Goal: Task Accomplishment & Management: Use online tool/utility

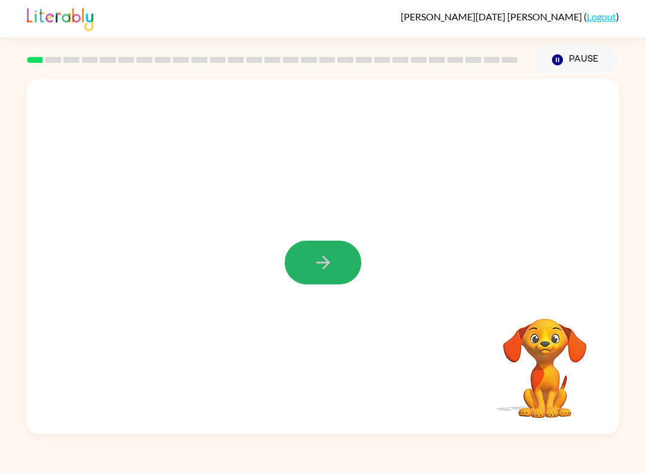
click at [328, 255] on icon "button" at bounding box center [323, 262] width 21 height 21
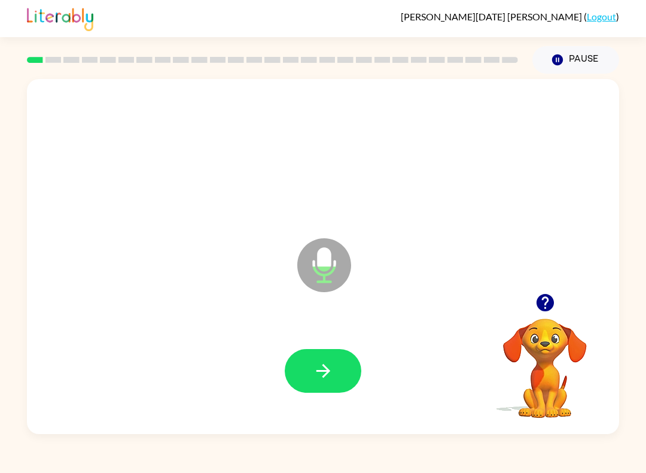
click at [313, 363] on icon "button" at bounding box center [323, 370] width 21 height 21
click at [313, 367] on icon "button" at bounding box center [323, 370] width 21 height 21
click at [327, 382] on button "button" at bounding box center [323, 371] width 77 height 44
click at [335, 370] on button "button" at bounding box center [323, 371] width 77 height 44
click at [319, 360] on button "button" at bounding box center [323, 371] width 77 height 44
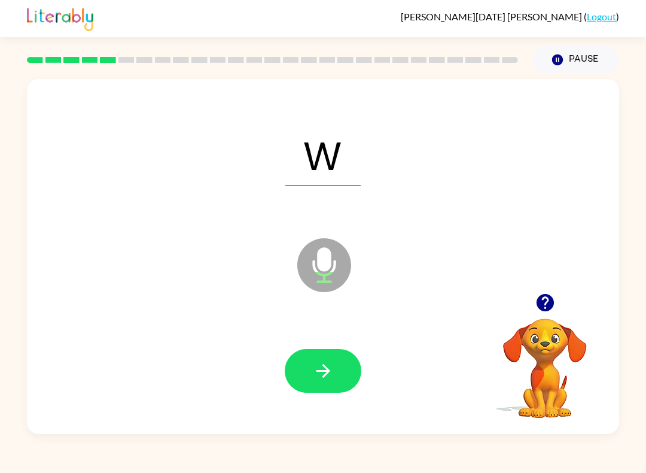
click at [310, 367] on button "button" at bounding box center [323, 371] width 77 height 44
click at [351, 372] on button "button" at bounding box center [323, 371] width 77 height 44
click at [331, 364] on icon "button" at bounding box center [323, 370] width 21 height 21
click at [329, 375] on icon "button" at bounding box center [323, 370] width 21 height 21
click at [333, 368] on icon "button" at bounding box center [323, 370] width 21 height 21
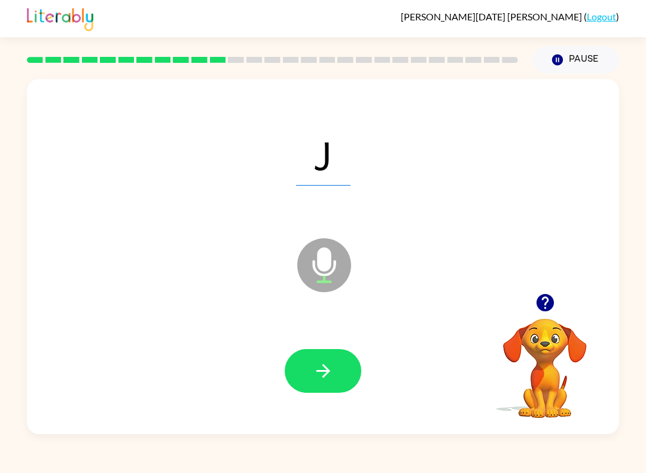
click at [313, 370] on icon "button" at bounding box center [323, 370] width 21 height 21
click at [330, 385] on button "button" at bounding box center [323, 371] width 77 height 44
click at [322, 388] on button "button" at bounding box center [323, 371] width 77 height 44
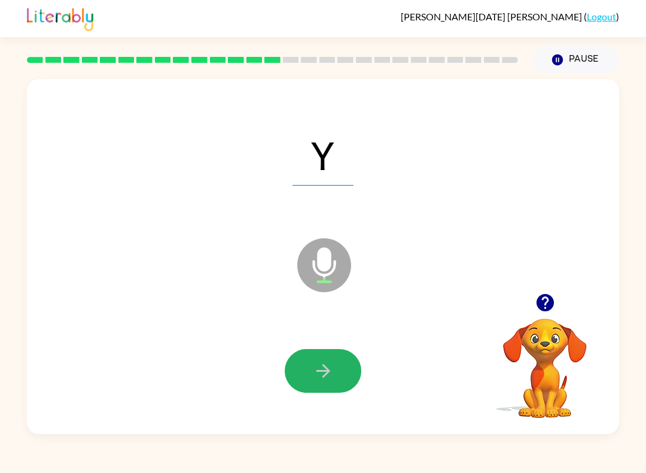
click at [330, 374] on icon "button" at bounding box center [323, 370] width 21 height 21
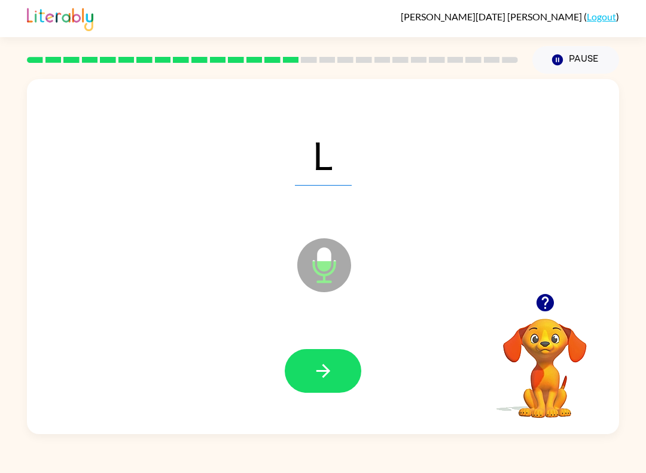
click at [326, 377] on icon "button" at bounding box center [323, 370] width 21 height 21
click at [343, 370] on button "button" at bounding box center [323, 371] width 77 height 44
click at [339, 388] on button "button" at bounding box center [323, 371] width 77 height 44
click at [328, 370] on icon "button" at bounding box center [323, 371] width 14 height 14
click at [336, 369] on button "button" at bounding box center [323, 371] width 77 height 44
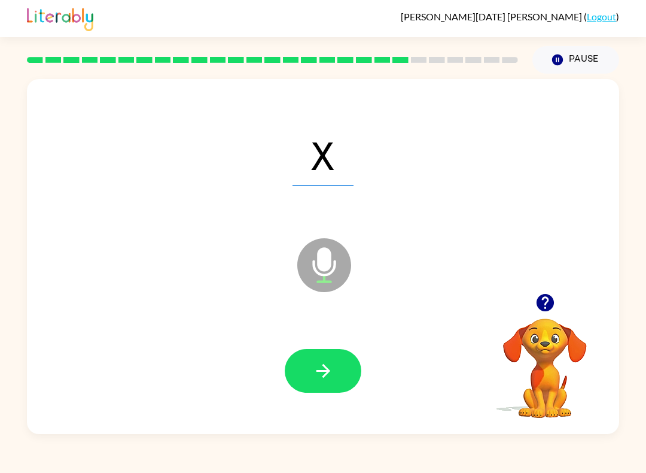
click at [326, 372] on icon "button" at bounding box center [323, 371] width 14 height 14
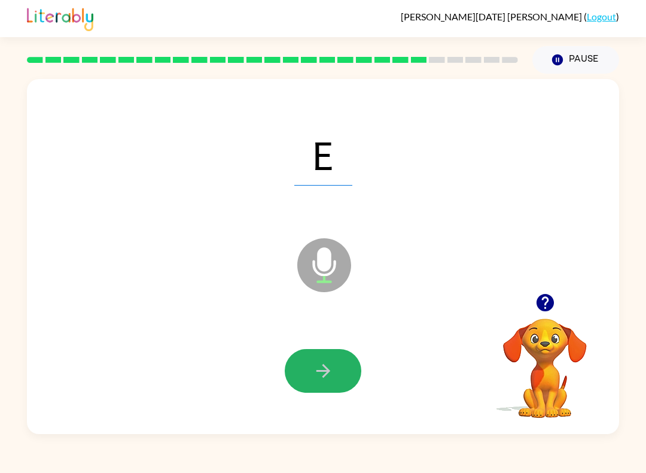
click at [349, 370] on button "button" at bounding box center [323, 371] width 77 height 44
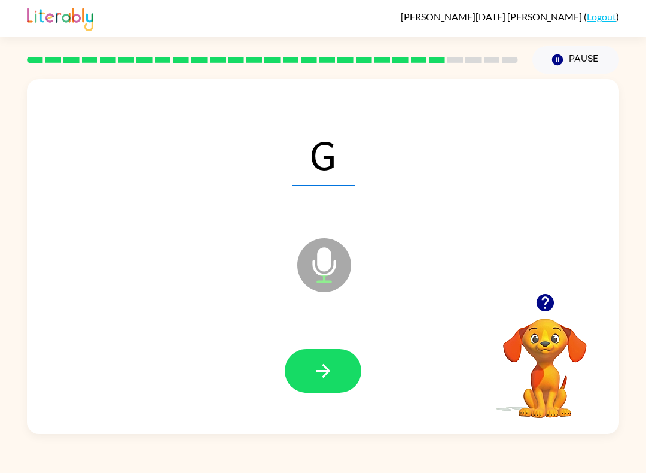
click at [300, 372] on button "button" at bounding box center [323, 371] width 77 height 44
click at [312, 364] on button "button" at bounding box center [323, 371] width 77 height 44
click at [310, 363] on button "button" at bounding box center [323, 371] width 77 height 44
click at [305, 369] on button "button" at bounding box center [323, 371] width 77 height 44
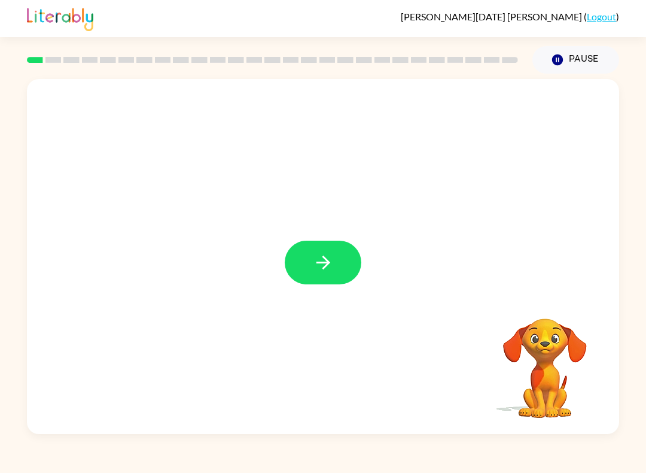
click at [342, 262] on button "button" at bounding box center [323, 262] width 77 height 44
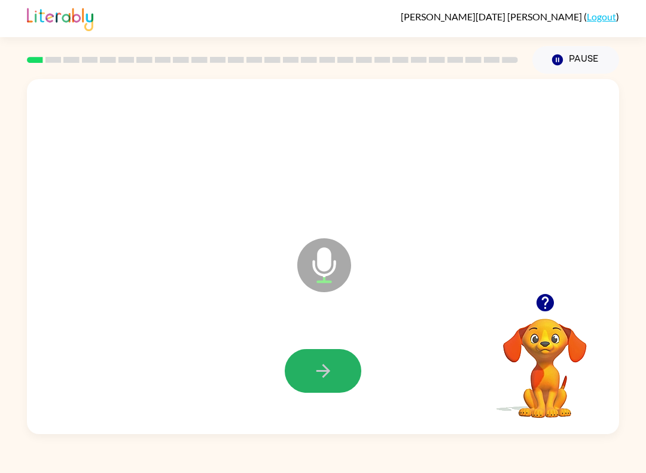
click at [345, 375] on button "button" at bounding box center [323, 371] width 77 height 44
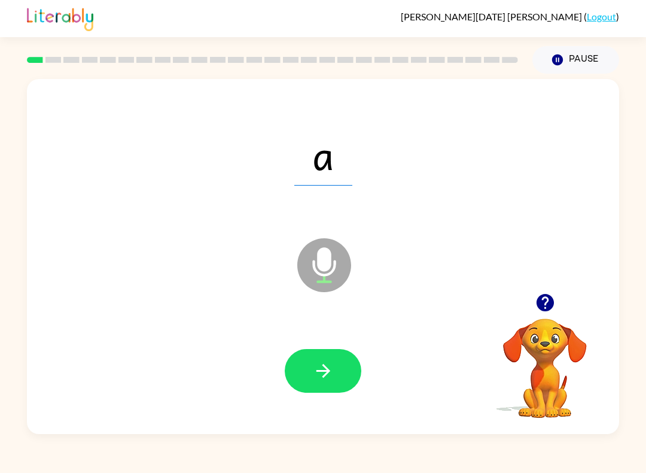
click at [340, 364] on button "button" at bounding box center [323, 371] width 77 height 44
click at [318, 366] on icon "button" at bounding box center [323, 370] width 21 height 21
click at [330, 381] on icon "button" at bounding box center [323, 370] width 21 height 21
click at [313, 372] on icon "button" at bounding box center [323, 370] width 21 height 21
click at [313, 373] on icon "button" at bounding box center [323, 370] width 21 height 21
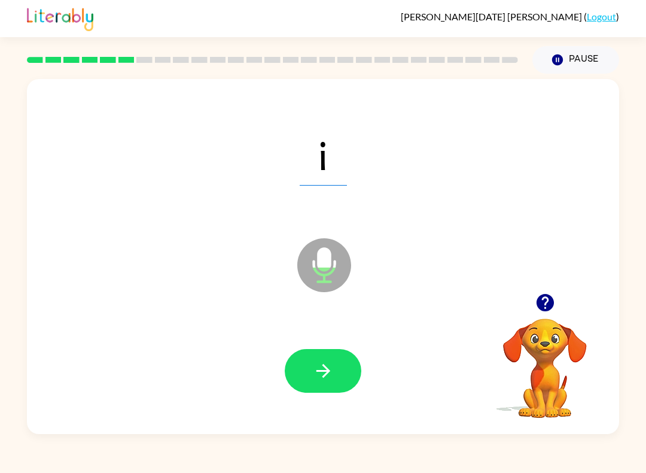
click at [316, 368] on icon "button" at bounding box center [323, 370] width 21 height 21
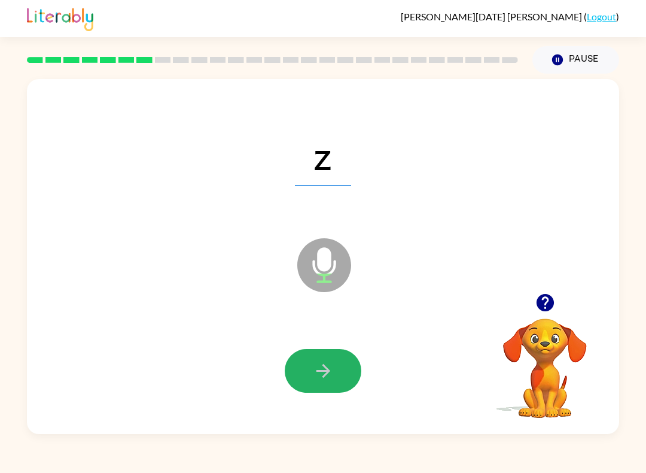
click at [334, 374] on button "button" at bounding box center [323, 371] width 77 height 44
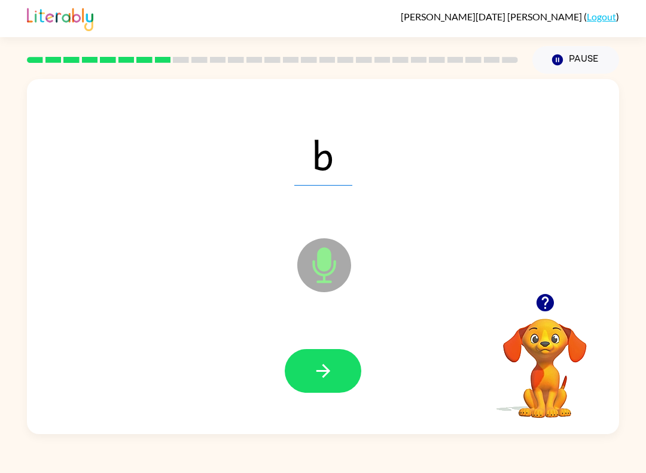
click at [328, 365] on icon "button" at bounding box center [323, 370] width 21 height 21
click at [327, 377] on icon "button" at bounding box center [323, 370] width 21 height 21
click at [348, 380] on button "button" at bounding box center [323, 371] width 77 height 44
click at [318, 366] on icon "button" at bounding box center [323, 370] width 21 height 21
click at [309, 361] on button "button" at bounding box center [323, 371] width 77 height 44
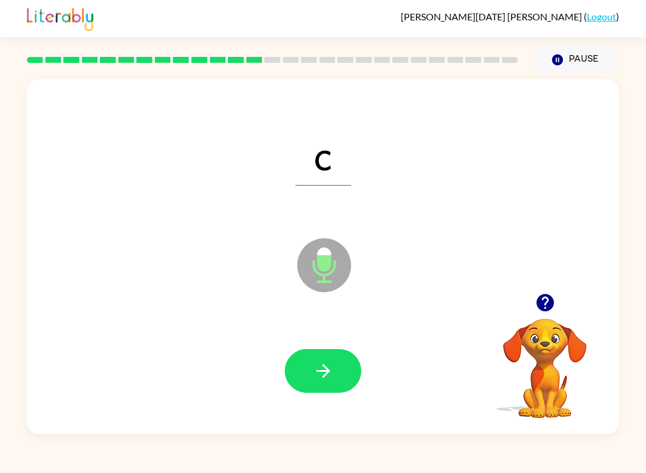
click at [304, 361] on button "button" at bounding box center [323, 371] width 77 height 44
click at [331, 372] on icon "button" at bounding box center [323, 370] width 21 height 21
click at [315, 361] on icon "button" at bounding box center [323, 370] width 21 height 21
click at [320, 373] on icon "button" at bounding box center [323, 370] width 21 height 21
click at [324, 384] on button "button" at bounding box center [323, 371] width 77 height 44
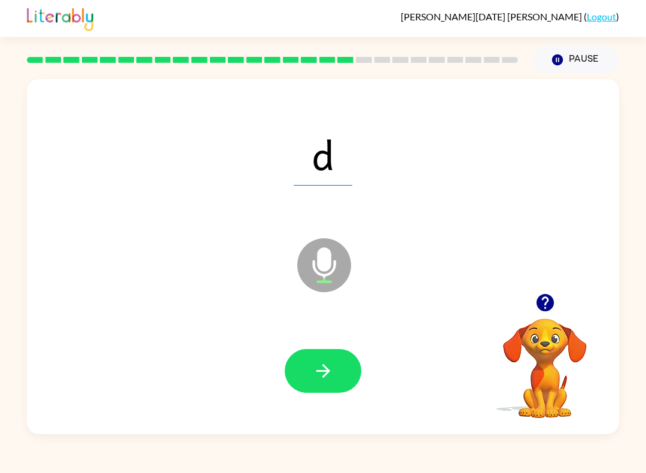
click at [340, 384] on button "button" at bounding box center [323, 371] width 77 height 44
click at [293, 354] on button "button" at bounding box center [323, 371] width 77 height 44
click at [349, 375] on button "button" at bounding box center [323, 371] width 77 height 44
click at [343, 370] on button "button" at bounding box center [323, 371] width 77 height 44
click at [331, 354] on button "button" at bounding box center [323, 371] width 77 height 44
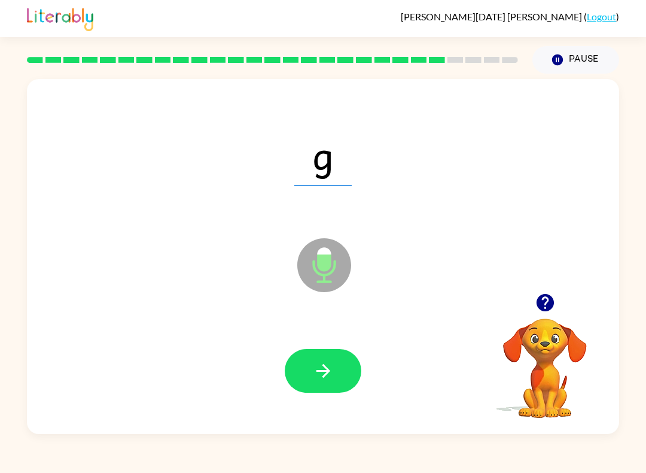
click at [291, 364] on button "button" at bounding box center [323, 371] width 77 height 44
click at [316, 368] on icon "button" at bounding box center [323, 370] width 21 height 21
click at [315, 372] on icon "button" at bounding box center [323, 370] width 21 height 21
click at [312, 369] on button "button" at bounding box center [323, 371] width 77 height 44
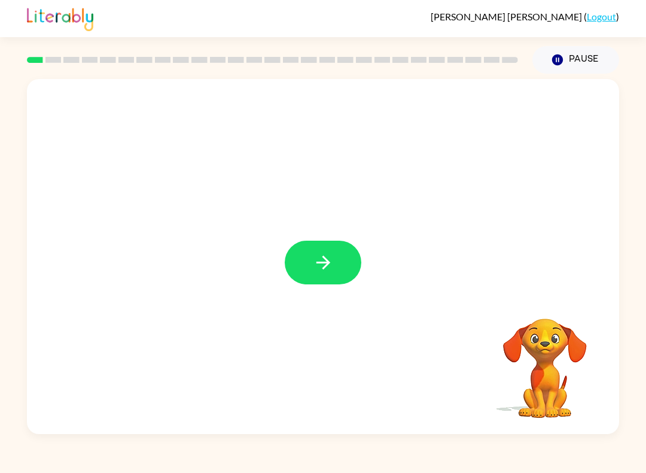
click at [309, 263] on button "button" at bounding box center [323, 262] width 77 height 44
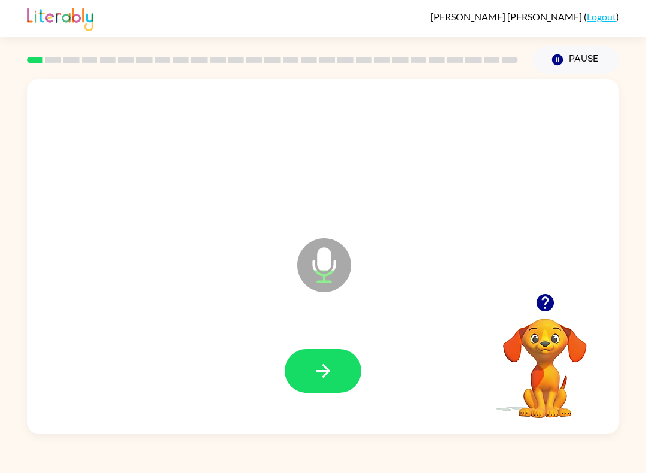
click at [305, 357] on button "button" at bounding box center [323, 371] width 77 height 44
click at [305, 375] on button "button" at bounding box center [323, 371] width 77 height 44
click at [305, 370] on button "button" at bounding box center [323, 371] width 77 height 44
click at [320, 374] on icon "button" at bounding box center [323, 370] width 21 height 21
click at [305, 371] on button "button" at bounding box center [323, 371] width 77 height 44
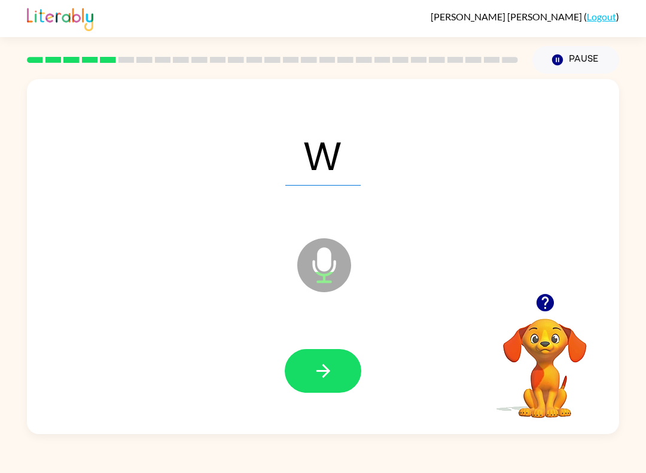
click at [586, 54] on button "Pause Pause" at bounding box center [575, 60] width 87 height 28
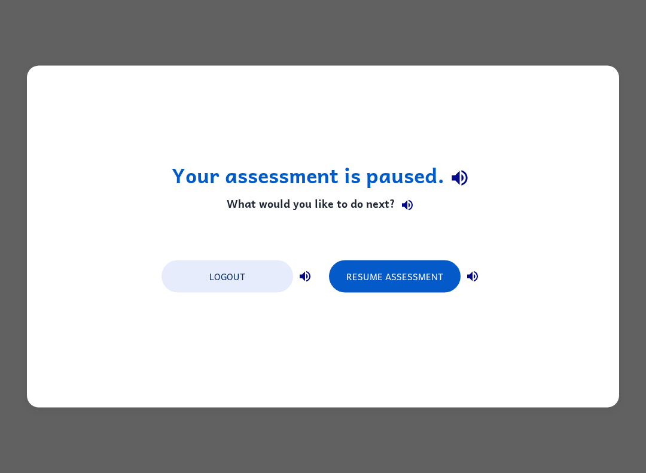
click at [392, 253] on div "Logout Resume Assessment" at bounding box center [323, 274] width 335 height 45
click at [389, 267] on button "Resume Assessment" at bounding box center [395, 276] width 132 height 32
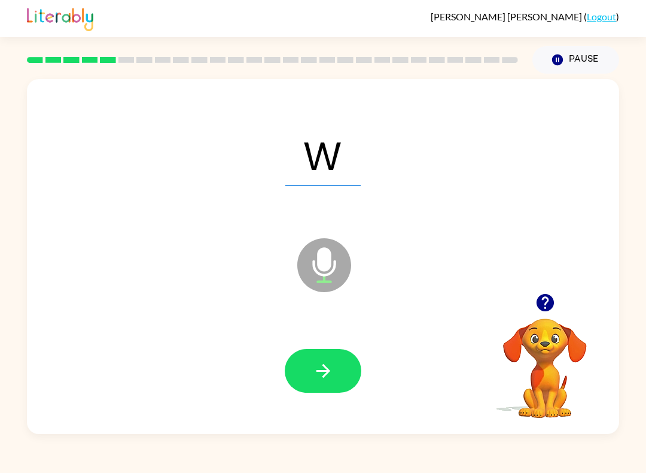
click at [325, 374] on icon "button" at bounding box center [323, 371] width 14 height 14
click at [301, 368] on button "button" at bounding box center [323, 371] width 77 height 44
click at [313, 361] on icon "button" at bounding box center [323, 370] width 21 height 21
click at [295, 348] on div at bounding box center [323, 370] width 568 height 102
click at [316, 358] on button "button" at bounding box center [323, 371] width 77 height 44
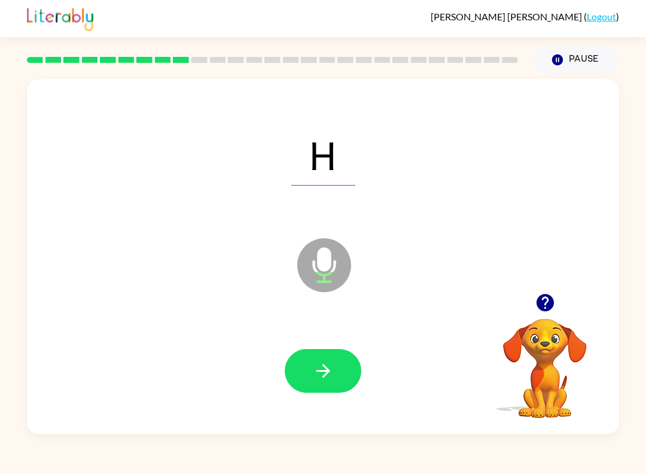
click at [317, 375] on icon "button" at bounding box center [323, 370] width 21 height 21
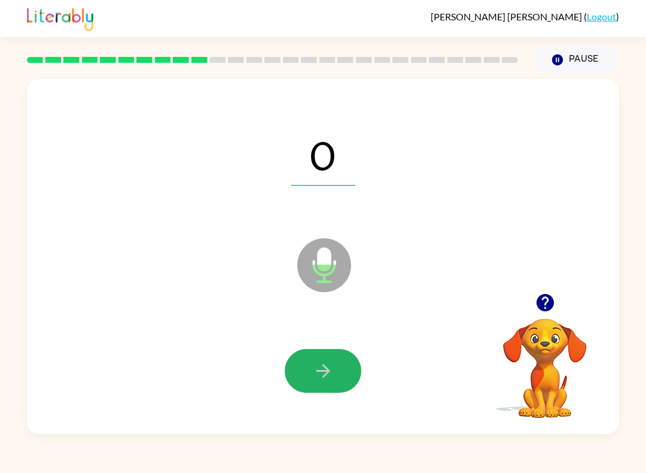
click at [320, 379] on icon "button" at bounding box center [323, 370] width 21 height 21
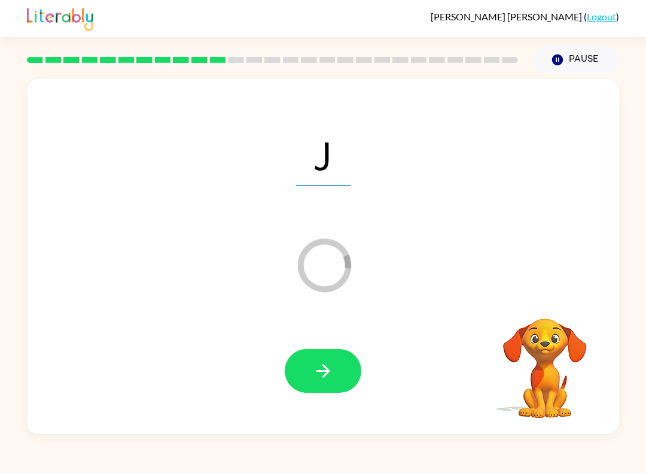
click at [322, 365] on icon "button" at bounding box center [323, 370] width 21 height 21
click at [313, 367] on icon "button" at bounding box center [323, 370] width 21 height 21
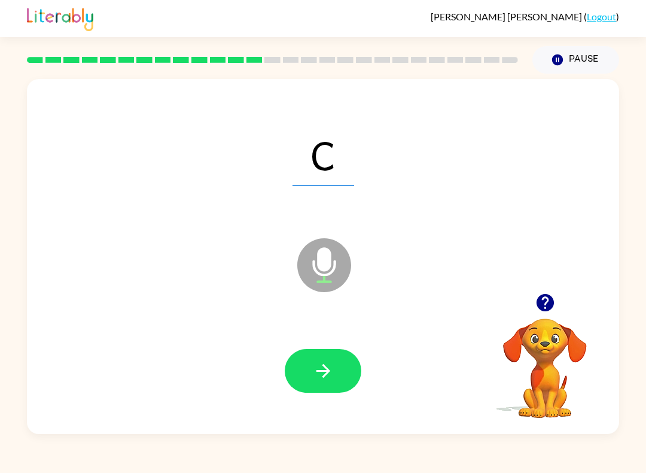
click at [309, 362] on button "button" at bounding box center [323, 371] width 77 height 44
click at [319, 368] on icon "button" at bounding box center [323, 370] width 21 height 21
click at [319, 373] on icon "button" at bounding box center [323, 370] width 21 height 21
click at [318, 371] on icon "button" at bounding box center [323, 371] width 14 height 14
click at [309, 359] on button "button" at bounding box center [323, 371] width 77 height 44
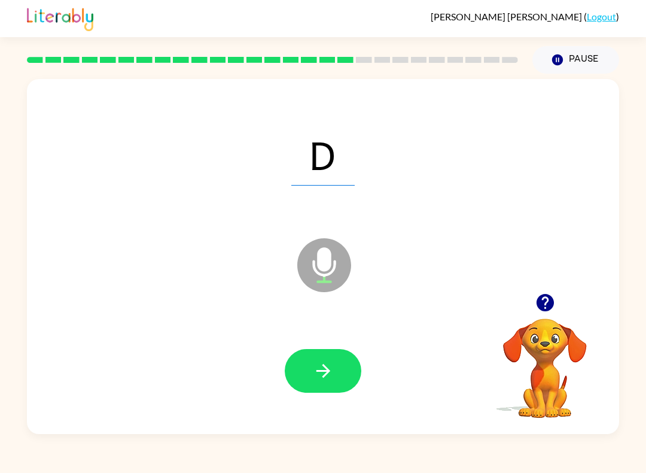
click at [319, 367] on icon "button" at bounding box center [323, 370] width 21 height 21
click at [312, 369] on button "button" at bounding box center [323, 371] width 77 height 44
click at [307, 360] on button "button" at bounding box center [323, 371] width 77 height 44
click at [308, 374] on button "button" at bounding box center [323, 371] width 77 height 44
click at [307, 372] on button "button" at bounding box center [323, 371] width 77 height 44
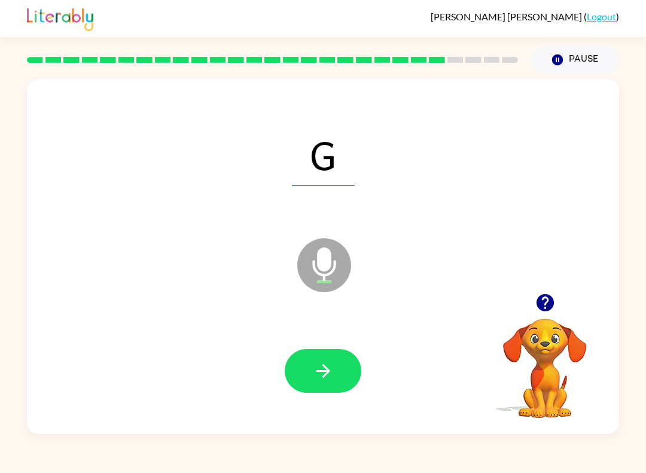
click at [316, 366] on icon "button" at bounding box center [323, 370] width 21 height 21
click at [300, 362] on button "button" at bounding box center [323, 371] width 77 height 44
click at [304, 364] on button "button" at bounding box center [323, 371] width 77 height 44
click at [321, 363] on icon "button" at bounding box center [323, 370] width 21 height 21
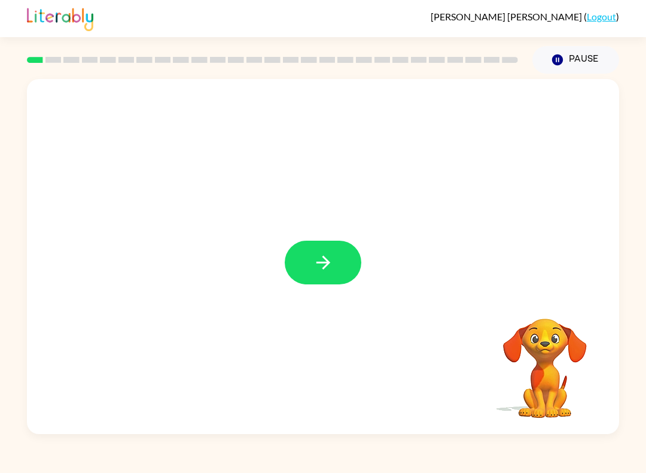
click at [321, 263] on icon "button" at bounding box center [323, 262] width 14 height 14
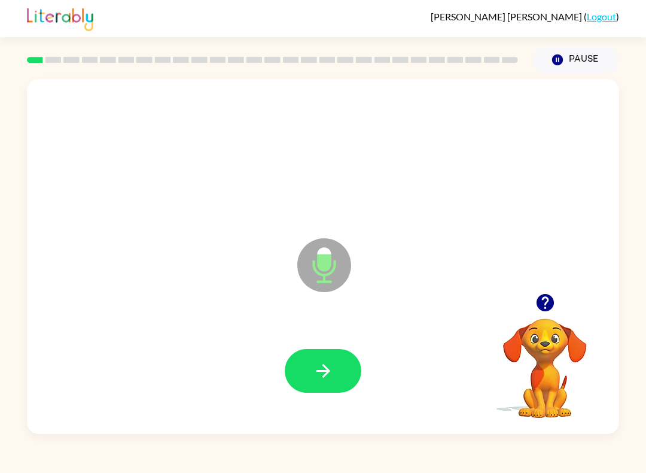
click at [319, 361] on icon "button" at bounding box center [323, 370] width 21 height 21
click at [326, 333] on div at bounding box center [323, 370] width 568 height 102
click at [314, 372] on icon "button" at bounding box center [323, 370] width 21 height 21
click at [316, 358] on button "button" at bounding box center [323, 371] width 77 height 44
click at [310, 362] on button "button" at bounding box center [323, 371] width 77 height 44
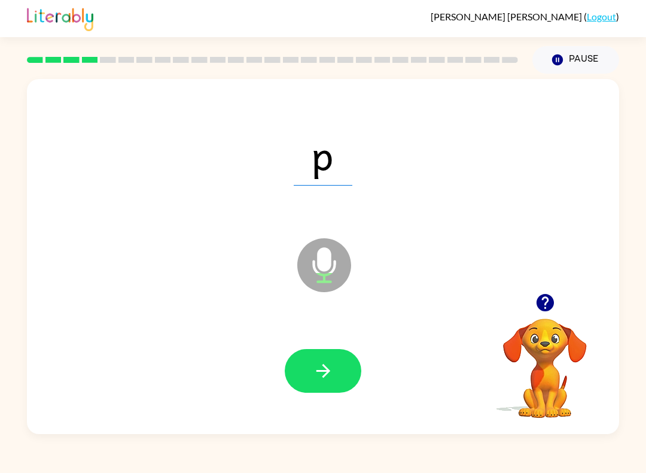
click at [307, 360] on button "button" at bounding box center [323, 371] width 77 height 44
click at [318, 365] on icon "button" at bounding box center [323, 370] width 21 height 21
click at [333, 358] on button "button" at bounding box center [323, 371] width 77 height 44
click at [312, 356] on button "button" at bounding box center [323, 371] width 77 height 44
click at [330, 361] on icon "button" at bounding box center [323, 370] width 21 height 21
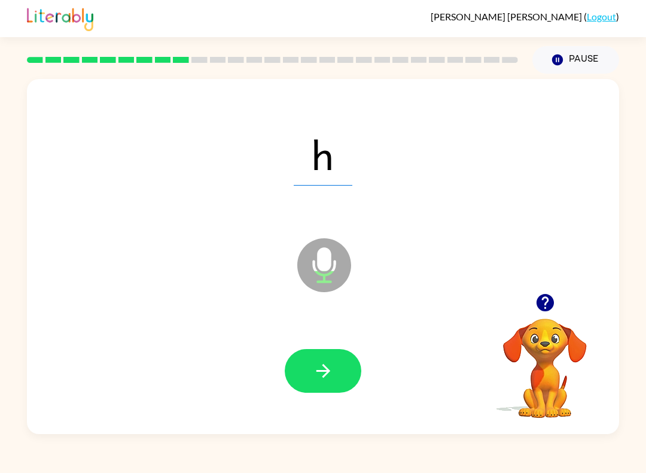
click at [313, 367] on icon "button" at bounding box center [323, 370] width 21 height 21
click at [315, 368] on icon "button" at bounding box center [323, 370] width 21 height 21
click at [324, 366] on icon "button" at bounding box center [323, 371] width 14 height 14
click at [317, 363] on icon "button" at bounding box center [323, 370] width 21 height 21
click at [314, 369] on icon "button" at bounding box center [323, 370] width 21 height 21
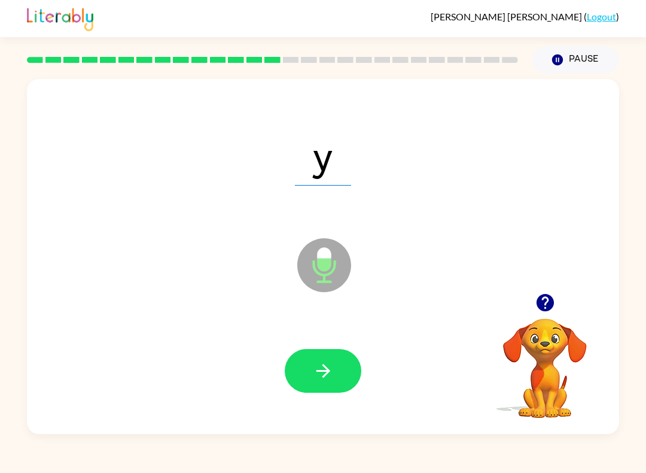
click at [309, 367] on button "button" at bounding box center [323, 371] width 77 height 44
click at [317, 363] on icon "button" at bounding box center [323, 370] width 21 height 21
click at [316, 367] on icon "button" at bounding box center [323, 370] width 21 height 21
click at [296, 351] on button "button" at bounding box center [323, 371] width 77 height 44
click at [303, 367] on button "button" at bounding box center [323, 371] width 77 height 44
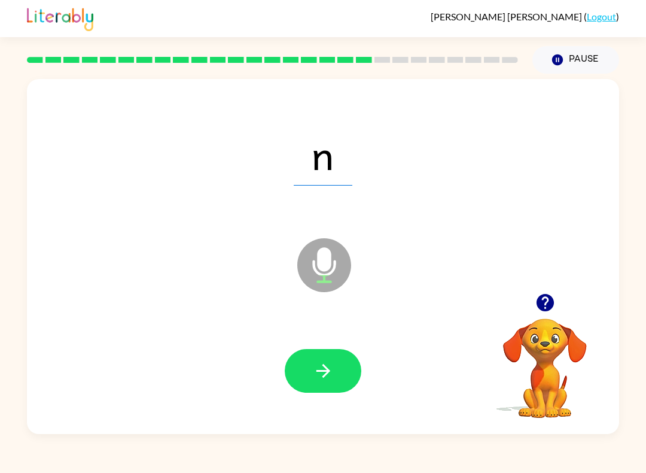
click at [324, 369] on icon "button" at bounding box center [323, 370] width 21 height 21
click at [319, 363] on icon "button" at bounding box center [323, 370] width 21 height 21
click at [319, 372] on icon "button" at bounding box center [323, 370] width 21 height 21
click at [311, 368] on button "button" at bounding box center [323, 371] width 77 height 44
click at [307, 372] on button "button" at bounding box center [323, 371] width 77 height 44
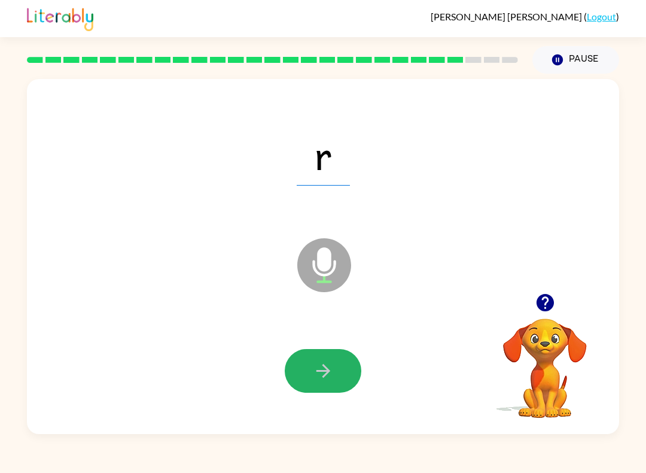
click at [315, 369] on icon "button" at bounding box center [323, 370] width 21 height 21
click at [305, 371] on button "button" at bounding box center [323, 371] width 77 height 44
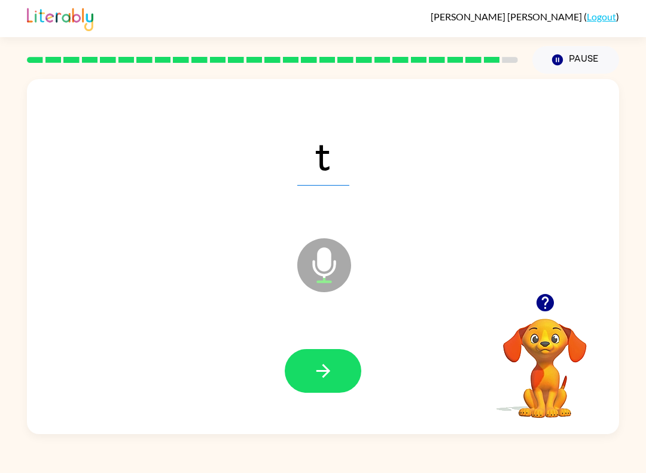
click at [315, 368] on icon "button" at bounding box center [323, 370] width 21 height 21
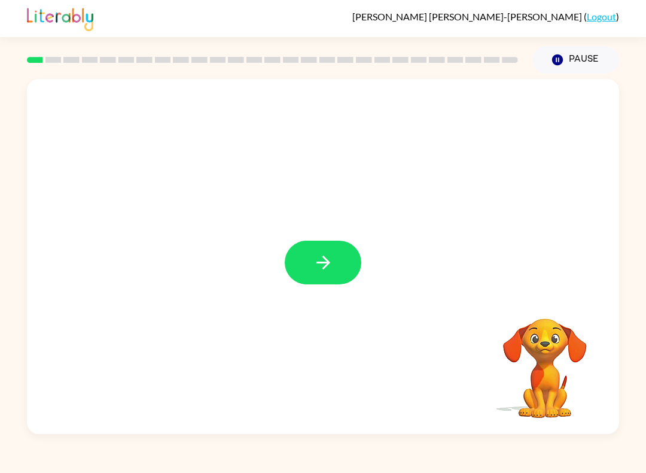
click at [289, 252] on button "button" at bounding box center [323, 262] width 77 height 44
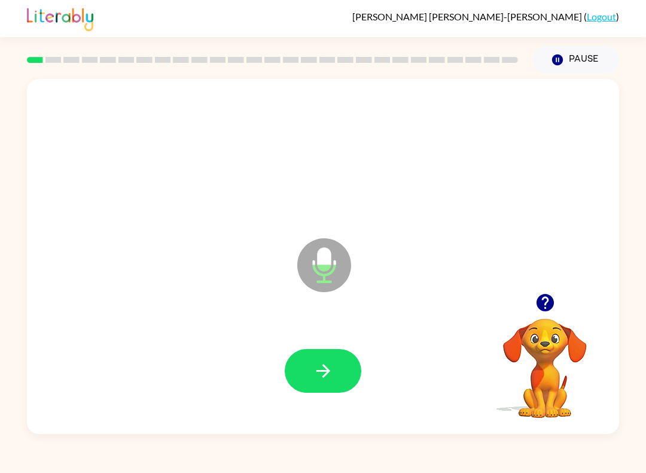
click at [295, 369] on button "button" at bounding box center [323, 371] width 77 height 44
click at [321, 353] on button "button" at bounding box center [323, 371] width 77 height 44
click at [328, 369] on icon "button" at bounding box center [323, 371] width 14 height 14
click at [573, 55] on button "Pause Pause" at bounding box center [575, 60] width 87 height 28
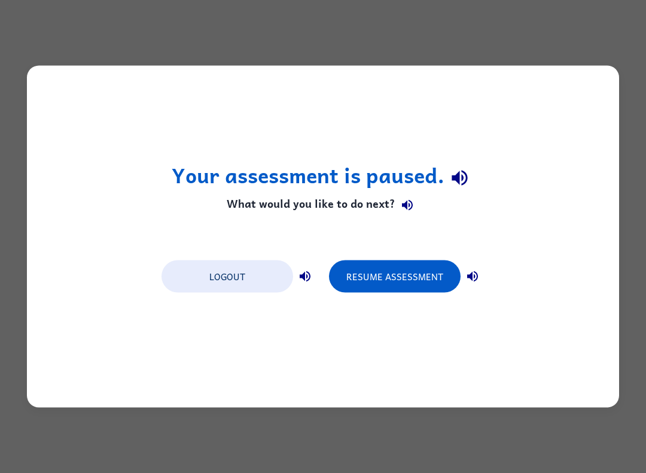
click at [402, 273] on button "Resume Assessment" at bounding box center [395, 276] width 132 height 32
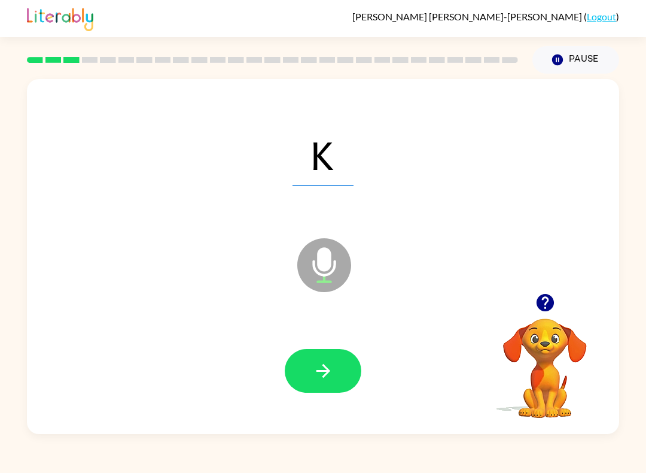
click at [313, 378] on icon "button" at bounding box center [323, 370] width 21 height 21
click at [318, 372] on icon "button" at bounding box center [323, 370] width 21 height 21
click at [317, 356] on button "button" at bounding box center [323, 371] width 77 height 44
click at [300, 363] on button "button" at bounding box center [323, 371] width 77 height 44
click at [307, 381] on button "button" at bounding box center [323, 371] width 77 height 44
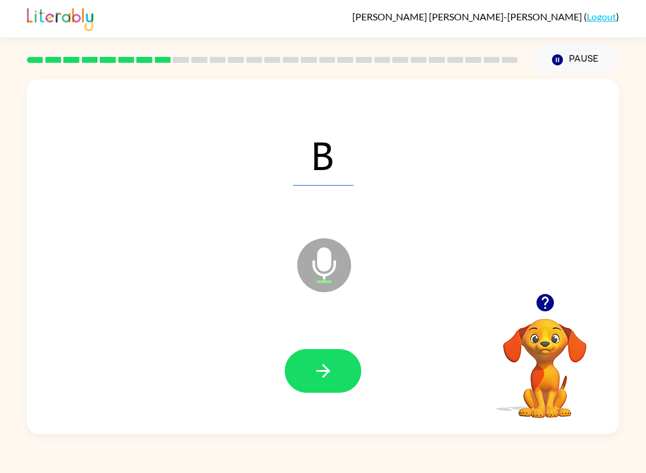
click at [305, 354] on button "button" at bounding box center [323, 371] width 77 height 44
click at [325, 372] on icon "button" at bounding box center [323, 371] width 14 height 14
click at [312, 375] on button "button" at bounding box center [323, 371] width 77 height 44
click at [328, 352] on button "button" at bounding box center [323, 371] width 77 height 44
click at [311, 360] on button "button" at bounding box center [323, 371] width 77 height 44
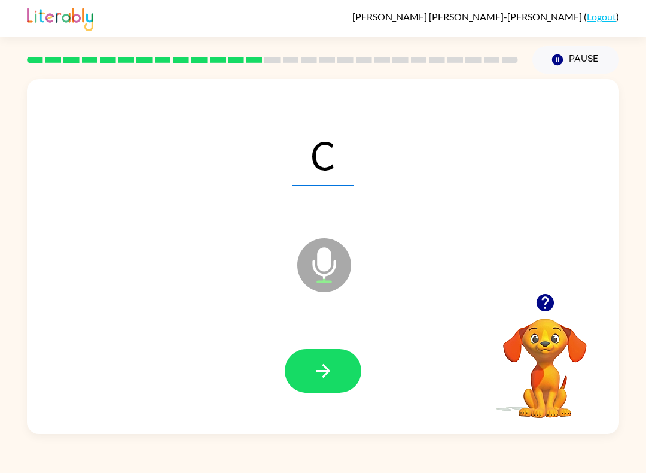
click at [310, 370] on button "button" at bounding box center [323, 371] width 77 height 44
click at [340, 361] on button "button" at bounding box center [323, 371] width 77 height 44
click at [311, 366] on button "button" at bounding box center [323, 371] width 77 height 44
click at [316, 373] on icon "button" at bounding box center [323, 370] width 21 height 21
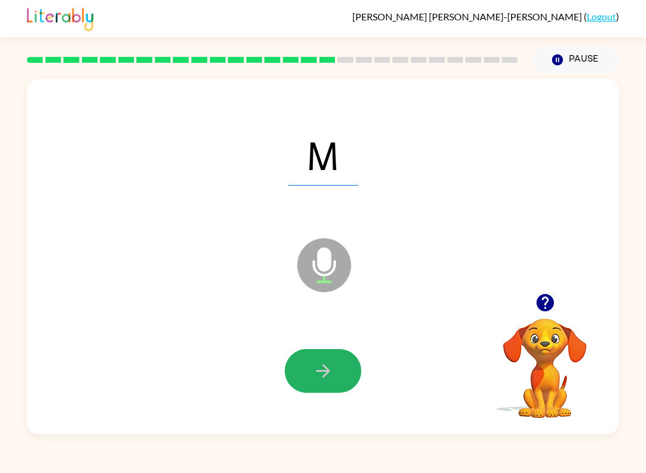
click at [307, 358] on button "button" at bounding box center [323, 371] width 77 height 44
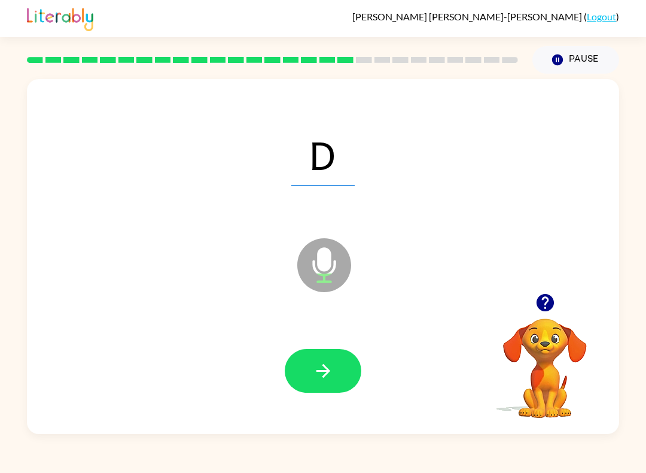
click at [317, 363] on icon "button" at bounding box center [323, 370] width 21 height 21
click at [309, 367] on button "button" at bounding box center [323, 371] width 77 height 44
click at [311, 358] on button "button" at bounding box center [323, 371] width 77 height 44
click at [318, 370] on icon "button" at bounding box center [323, 370] width 21 height 21
click at [310, 370] on button "button" at bounding box center [323, 371] width 77 height 44
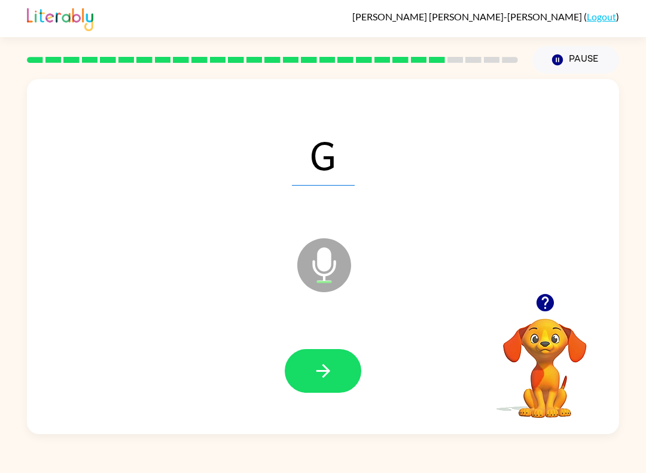
click at [301, 358] on button "button" at bounding box center [323, 371] width 77 height 44
click at [311, 355] on button "button" at bounding box center [323, 371] width 77 height 44
click at [324, 361] on icon "button" at bounding box center [323, 370] width 21 height 21
click at [317, 364] on icon "button" at bounding box center [323, 370] width 21 height 21
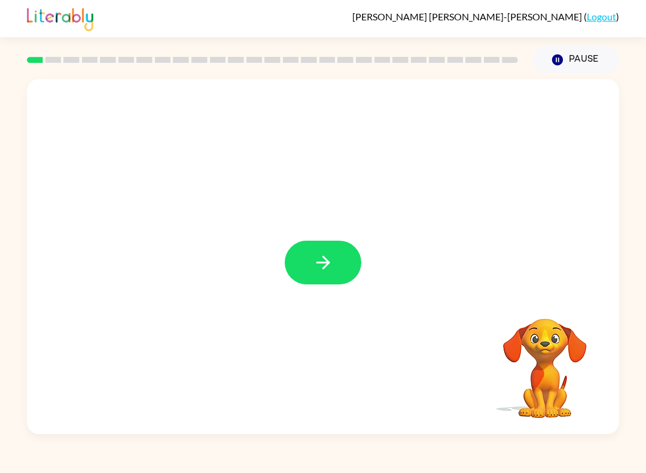
click at [319, 260] on icon "button" at bounding box center [323, 262] width 21 height 21
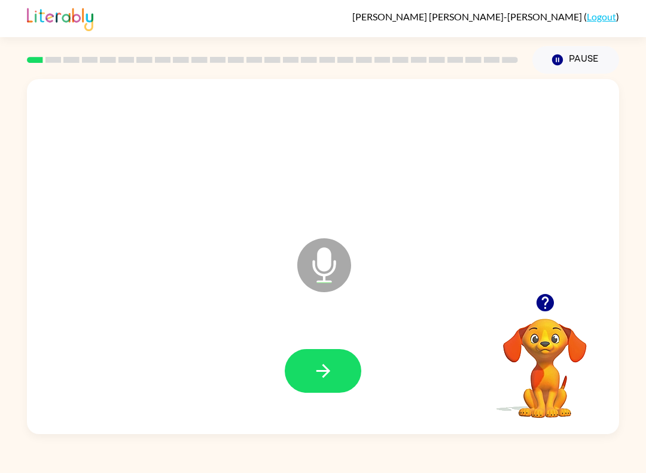
click at [294, 355] on button "button" at bounding box center [323, 371] width 77 height 44
click at [313, 361] on icon "button" at bounding box center [323, 370] width 21 height 21
click at [316, 365] on icon "button" at bounding box center [323, 370] width 21 height 21
click at [302, 355] on button "button" at bounding box center [323, 371] width 77 height 44
click at [302, 369] on button "button" at bounding box center [323, 371] width 77 height 44
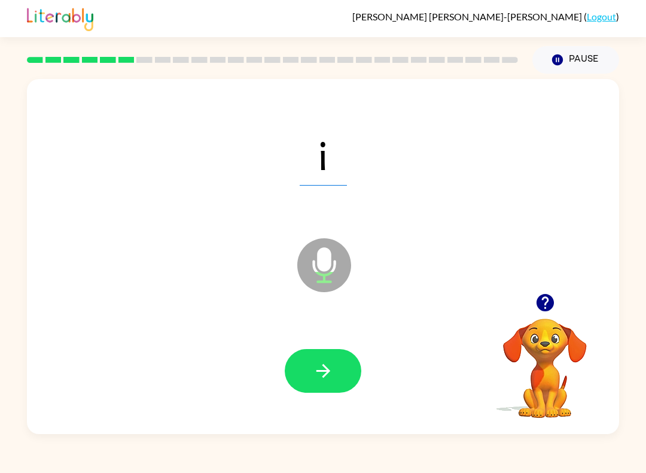
click at [303, 372] on button "button" at bounding box center [323, 371] width 77 height 44
click at [313, 364] on icon "button" at bounding box center [323, 370] width 21 height 21
click at [321, 355] on button "button" at bounding box center [323, 371] width 77 height 44
click at [325, 378] on icon "button" at bounding box center [323, 370] width 21 height 21
click at [328, 359] on button "button" at bounding box center [323, 371] width 77 height 44
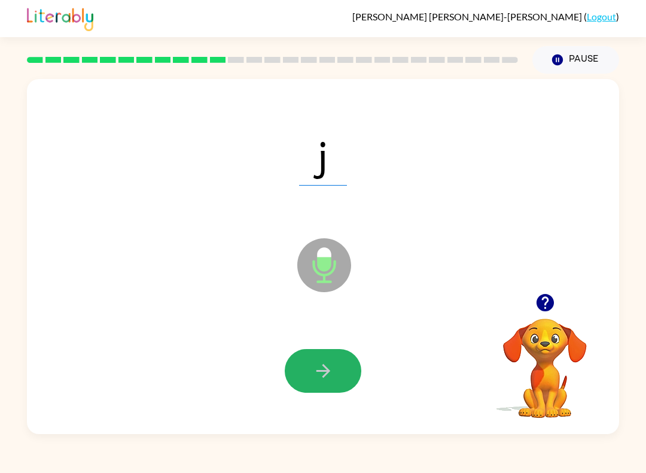
click at [316, 357] on button "button" at bounding box center [323, 371] width 77 height 44
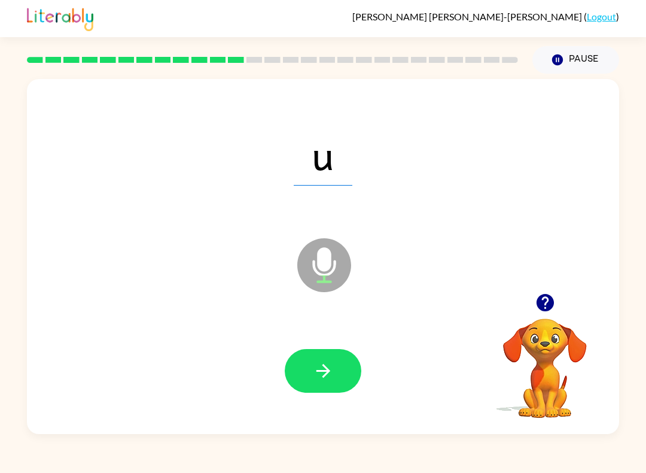
click at [317, 358] on button "button" at bounding box center [323, 371] width 77 height 44
click at [308, 370] on button "button" at bounding box center [323, 371] width 77 height 44
click at [319, 376] on icon "button" at bounding box center [323, 370] width 21 height 21
click at [316, 360] on button "button" at bounding box center [323, 371] width 77 height 44
click at [316, 355] on button "button" at bounding box center [323, 371] width 77 height 44
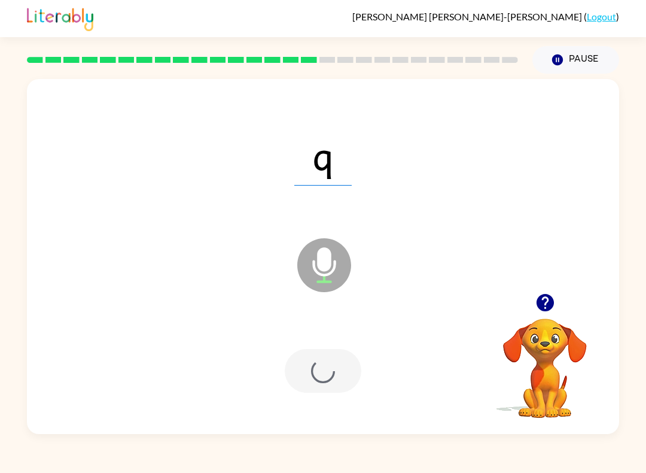
click at [322, 380] on div at bounding box center [323, 371] width 77 height 44
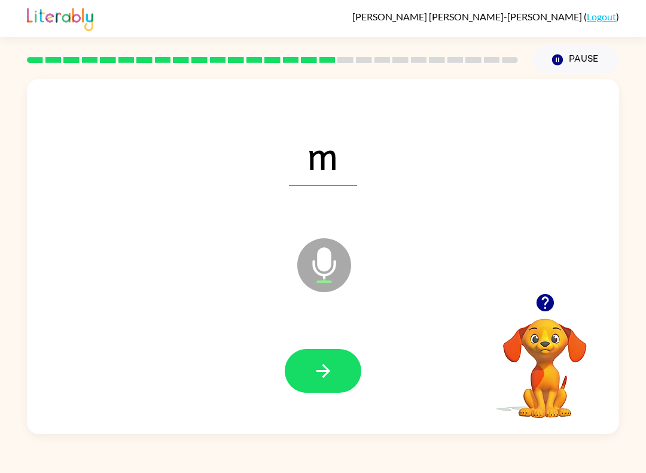
click at [310, 382] on button "button" at bounding box center [323, 371] width 77 height 44
click at [322, 367] on icon "button" at bounding box center [323, 370] width 21 height 21
click at [302, 365] on button "button" at bounding box center [323, 371] width 77 height 44
click at [304, 360] on button "button" at bounding box center [323, 371] width 77 height 44
click at [299, 363] on button "button" at bounding box center [323, 371] width 77 height 44
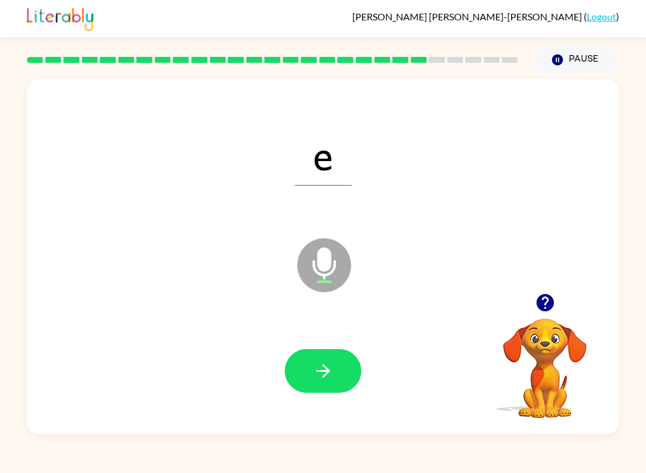
click at [322, 365] on icon "button" at bounding box center [323, 370] width 21 height 21
click at [318, 363] on icon "button" at bounding box center [323, 370] width 21 height 21
click at [309, 368] on button "button" at bounding box center [323, 371] width 77 height 44
click at [314, 366] on icon "button" at bounding box center [323, 370] width 21 height 21
click at [322, 370] on icon "button" at bounding box center [323, 370] width 21 height 21
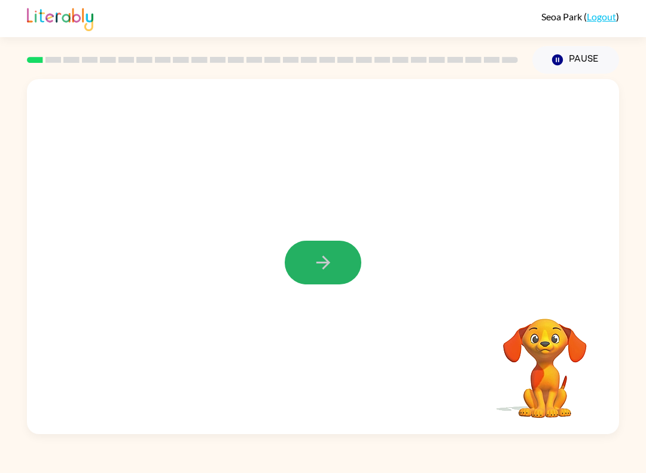
click at [313, 268] on icon "button" at bounding box center [323, 262] width 21 height 21
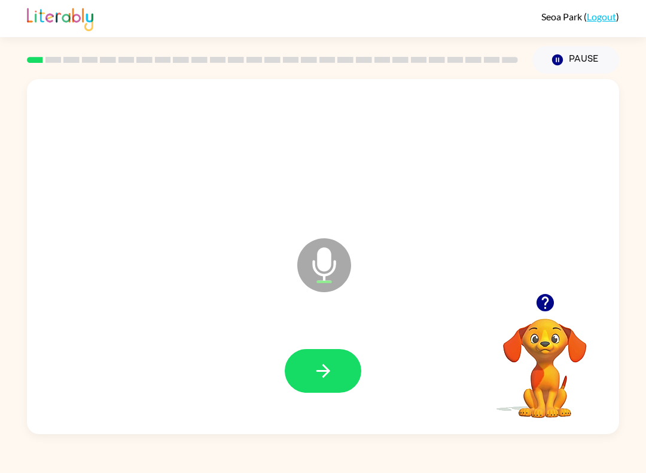
click at [325, 374] on icon "button" at bounding box center [323, 371] width 14 height 14
click at [321, 370] on icon "button" at bounding box center [323, 370] width 21 height 21
click at [314, 379] on icon "button" at bounding box center [323, 370] width 21 height 21
click at [319, 363] on icon "button" at bounding box center [323, 370] width 21 height 21
click at [305, 366] on button "button" at bounding box center [323, 371] width 77 height 44
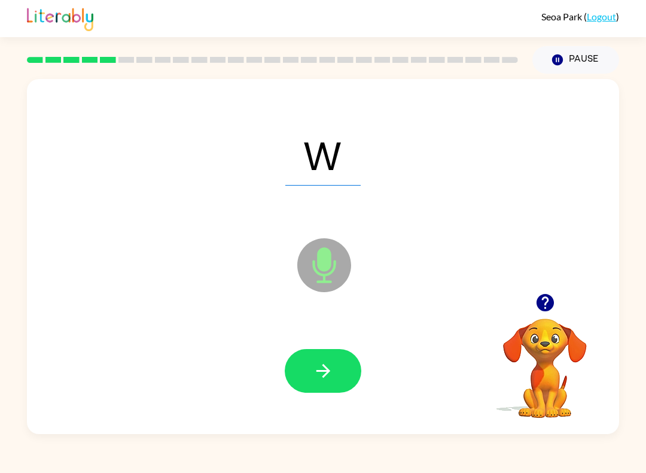
click at [315, 373] on icon "button" at bounding box center [323, 370] width 21 height 21
click at [327, 375] on icon "button" at bounding box center [323, 370] width 21 height 21
click at [313, 364] on icon "button" at bounding box center [323, 370] width 21 height 21
click at [314, 359] on button "button" at bounding box center [323, 371] width 77 height 44
click at [304, 363] on button "button" at bounding box center [323, 371] width 77 height 44
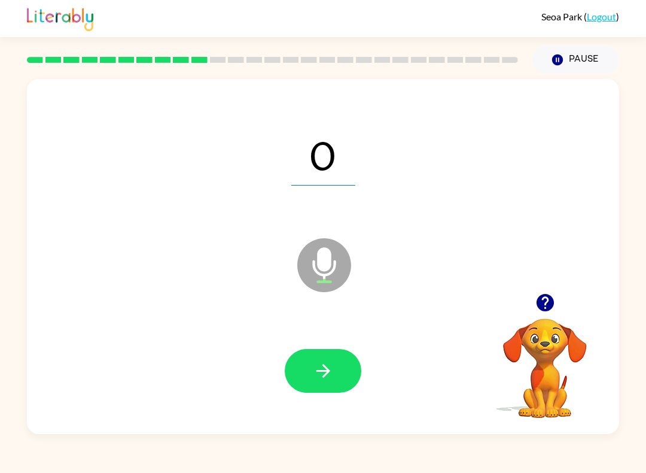
click at [319, 361] on icon "button" at bounding box center [323, 370] width 21 height 21
click at [316, 372] on icon "button" at bounding box center [323, 370] width 21 height 21
click at [323, 375] on icon "button" at bounding box center [323, 370] width 21 height 21
click at [326, 370] on icon "button" at bounding box center [323, 370] width 21 height 21
click at [300, 358] on button "button" at bounding box center [323, 371] width 77 height 44
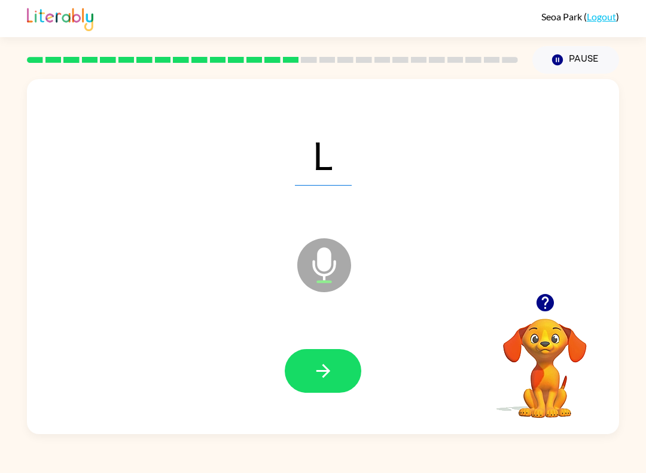
click at [293, 378] on button "button" at bounding box center [323, 371] width 77 height 44
click at [317, 371] on icon "button" at bounding box center [323, 371] width 14 height 14
click at [306, 361] on button "button" at bounding box center [323, 371] width 77 height 44
click at [317, 359] on button "button" at bounding box center [323, 371] width 77 height 44
click at [318, 367] on icon "button" at bounding box center [323, 370] width 21 height 21
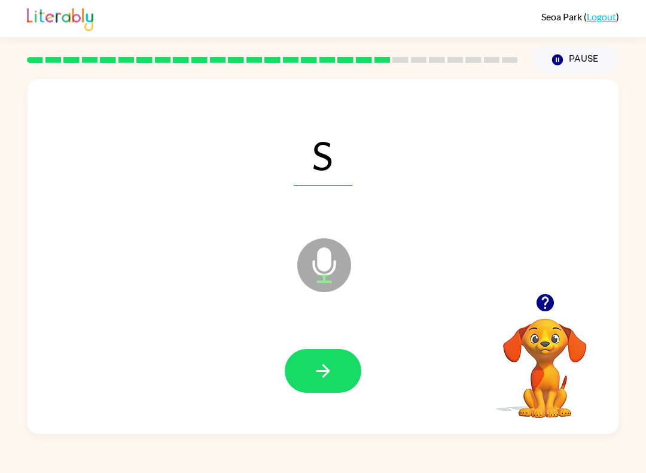
click at [310, 355] on button "button" at bounding box center [323, 371] width 77 height 44
click at [313, 368] on icon "button" at bounding box center [323, 370] width 21 height 21
click at [314, 374] on icon "button" at bounding box center [323, 370] width 21 height 21
click at [303, 365] on button "button" at bounding box center [323, 371] width 77 height 44
click at [303, 369] on button "button" at bounding box center [323, 371] width 77 height 44
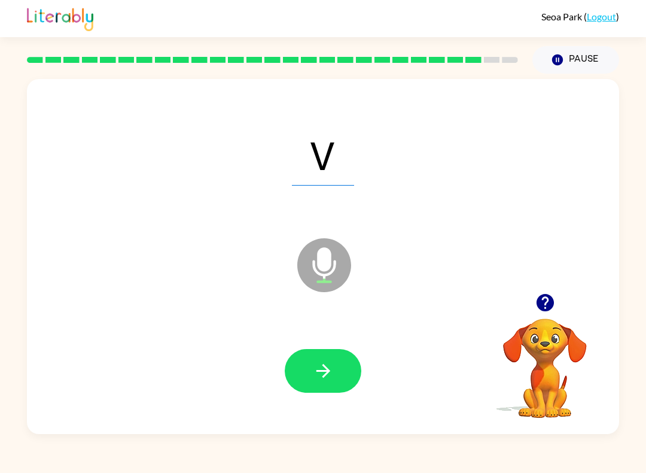
click at [300, 366] on button "button" at bounding box center [323, 371] width 77 height 44
click at [313, 361] on icon "button" at bounding box center [323, 370] width 21 height 21
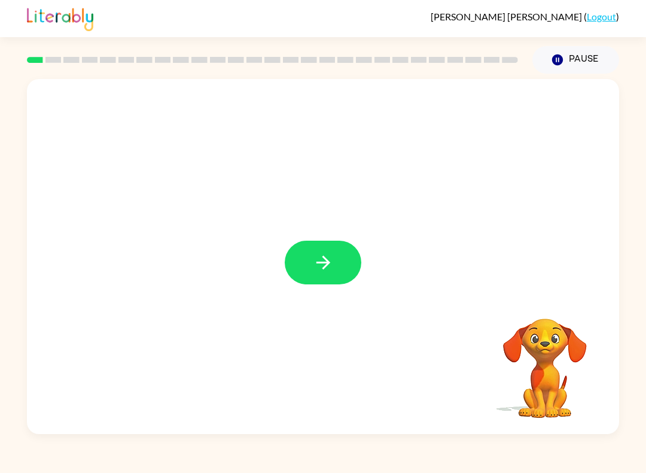
click at [322, 266] on icon "button" at bounding box center [323, 262] width 21 height 21
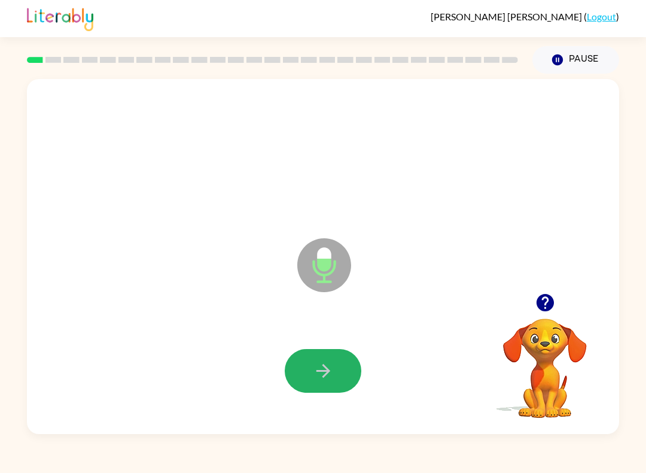
click at [318, 362] on icon "button" at bounding box center [323, 370] width 21 height 21
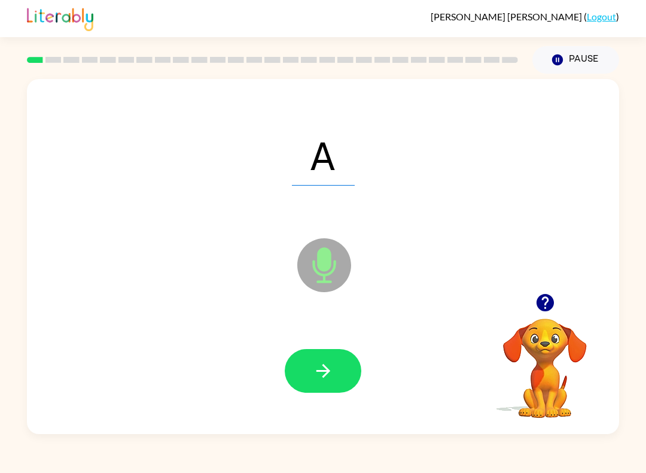
click at [327, 365] on icon "button" at bounding box center [323, 370] width 21 height 21
click at [329, 351] on button "button" at bounding box center [323, 371] width 77 height 44
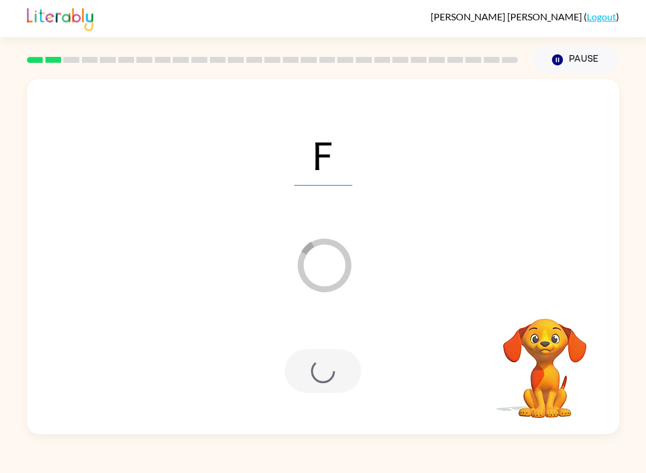
click at [344, 373] on div at bounding box center [323, 371] width 77 height 44
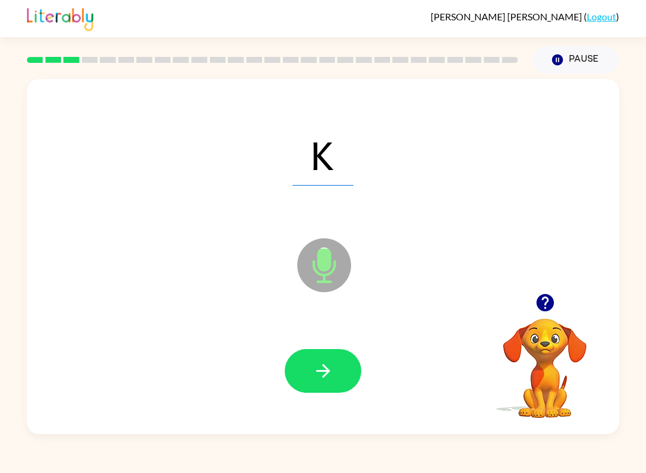
click at [543, 354] on video "Your browser must support playing .mp4 files to use Literably. Please try using…" at bounding box center [545, 360] width 120 height 120
click at [299, 359] on button "button" at bounding box center [323, 371] width 77 height 44
click at [318, 374] on icon "button" at bounding box center [323, 370] width 21 height 21
click at [337, 374] on button "button" at bounding box center [323, 371] width 77 height 44
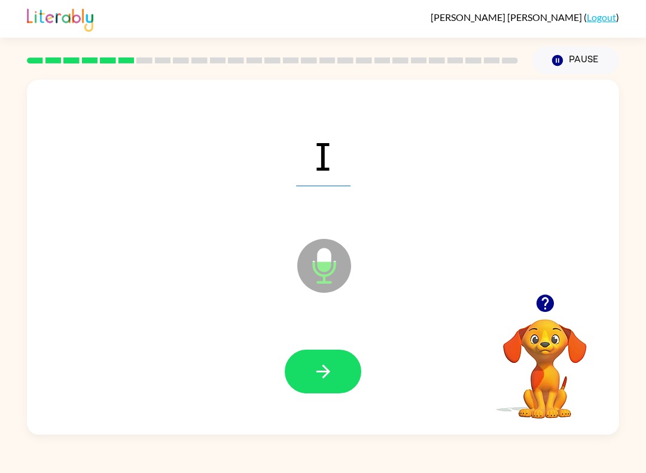
click at [315, 380] on icon "button" at bounding box center [323, 370] width 21 height 21
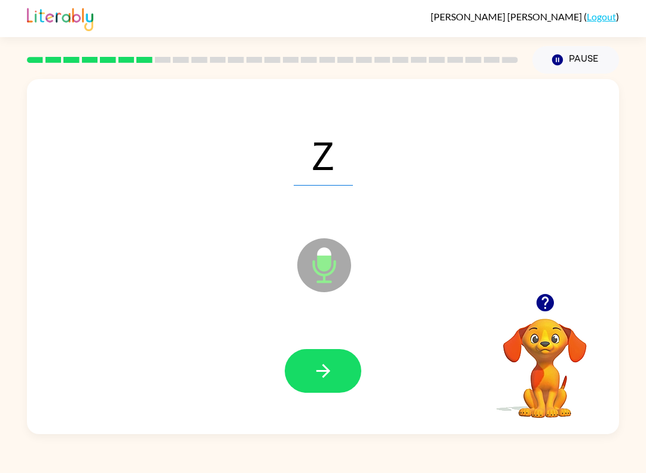
click at [313, 354] on button "button" at bounding box center [323, 371] width 77 height 44
click at [331, 366] on icon "button" at bounding box center [323, 370] width 21 height 21
click at [321, 356] on button "button" at bounding box center [323, 371] width 77 height 44
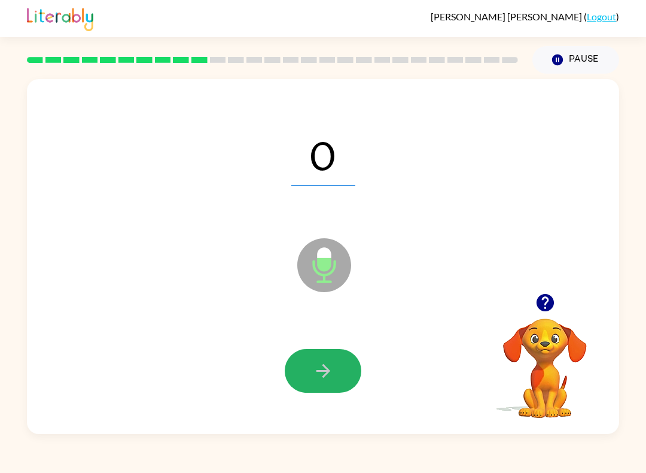
click at [323, 362] on icon "button" at bounding box center [323, 370] width 21 height 21
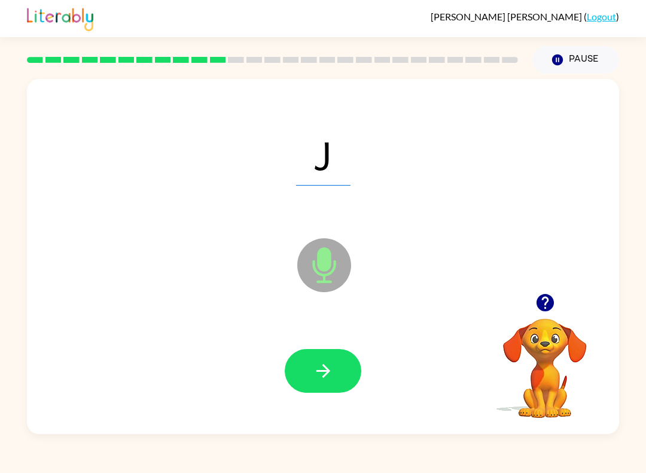
click at [304, 352] on button "button" at bounding box center [323, 371] width 77 height 44
click at [324, 371] on icon "button" at bounding box center [323, 371] width 14 height 14
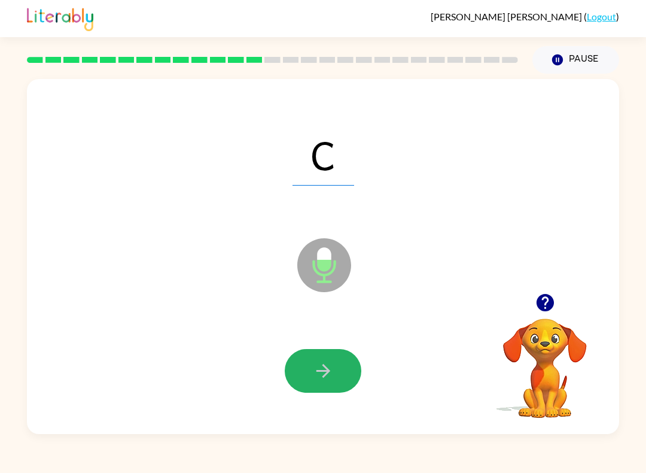
click at [310, 372] on button "button" at bounding box center [323, 371] width 77 height 44
click at [315, 364] on div at bounding box center [323, 371] width 77 height 44
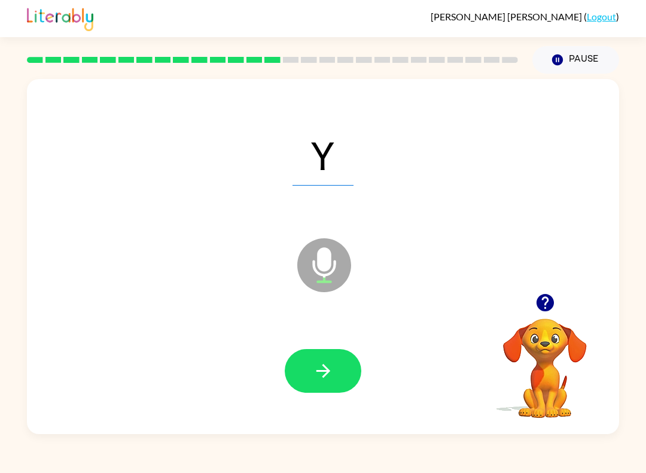
click at [327, 385] on button "button" at bounding box center [323, 371] width 77 height 44
click at [321, 366] on icon "button" at bounding box center [323, 370] width 21 height 21
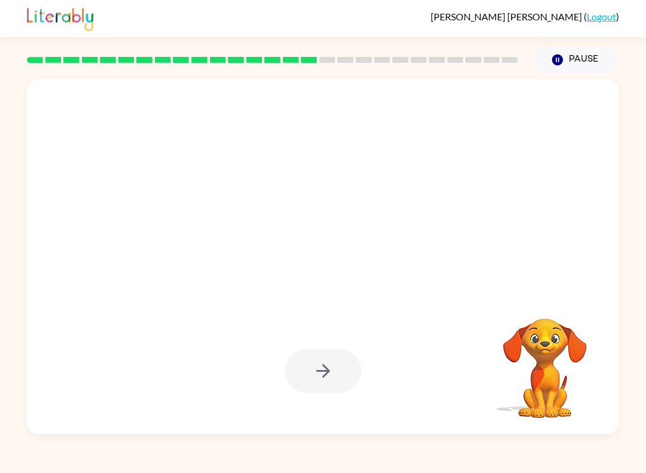
click at [545, 400] on video "Your browser must support playing .mp4 files to use Literably. Please try using…" at bounding box center [545, 360] width 120 height 120
click at [535, 347] on video "Your browser must support playing .mp4 files to use Literably. Please try using…" at bounding box center [545, 360] width 120 height 120
click at [548, 348] on video "Your browser must support playing .mp4 files to use Literably. Please try using…" at bounding box center [545, 360] width 120 height 120
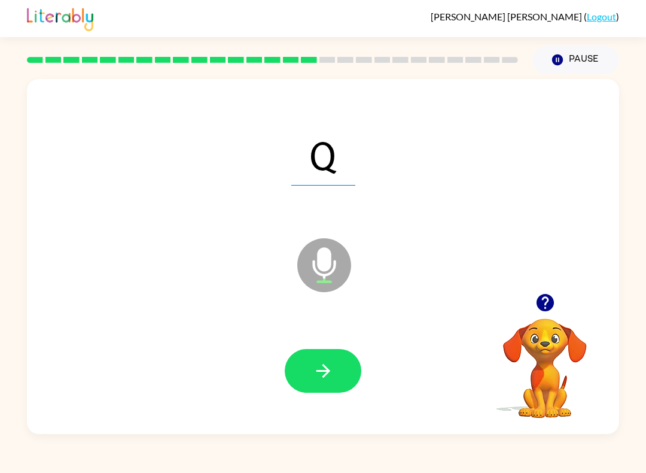
click at [316, 372] on icon "button" at bounding box center [323, 371] width 14 height 14
click at [310, 361] on button "button" at bounding box center [323, 371] width 77 height 44
click at [314, 372] on icon "button" at bounding box center [323, 370] width 21 height 21
click at [322, 357] on button "button" at bounding box center [323, 371] width 77 height 44
click at [309, 380] on button "button" at bounding box center [323, 371] width 77 height 44
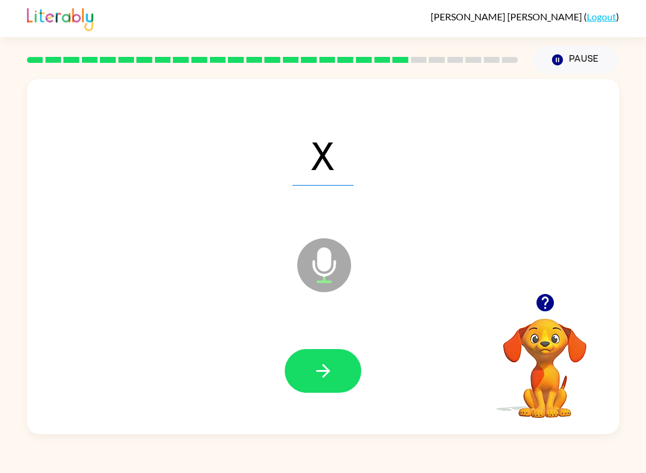
click at [324, 372] on icon "button" at bounding box center [323, 371] width 14 height 14
click at [330, 346] on div at bounding box center [323, 370] width 568 height 102
click at [325, 369] on icon "button" at bounding box center [323, 370] width 21 height 21
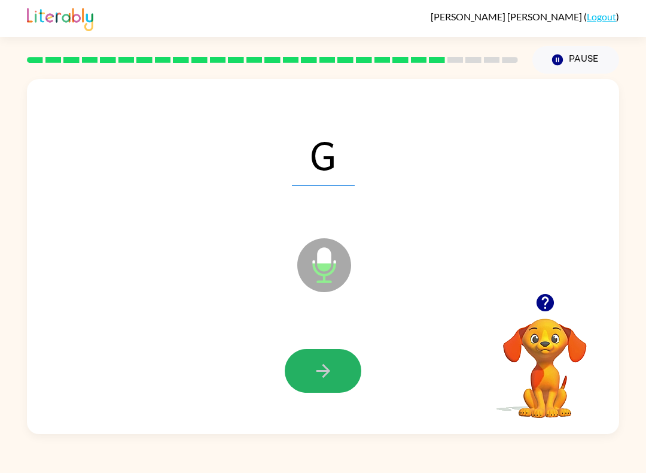
click at [305, 370] on button "button" at bounding box center [323, 371] width 77 height 44
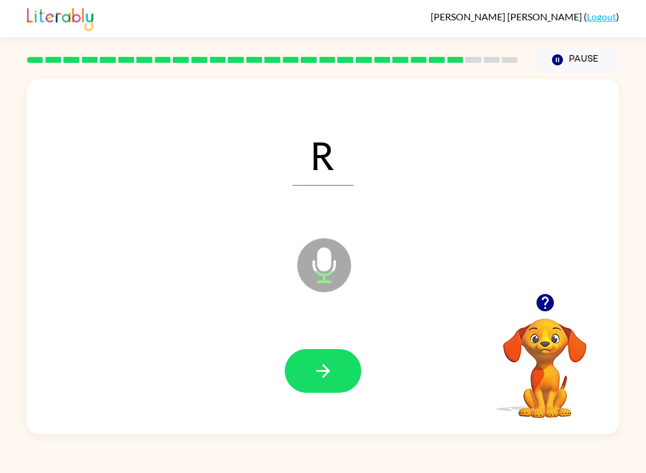
click at [318, 377] on icon "button" at bounding box center [323, 370] width 21 height 21
click at [325, 368] on icon "button" at bounding box center [323, 371] width 14 height 14
click at [305, 372] on button "button" at bounding box center [323, 371] width 77 height 44
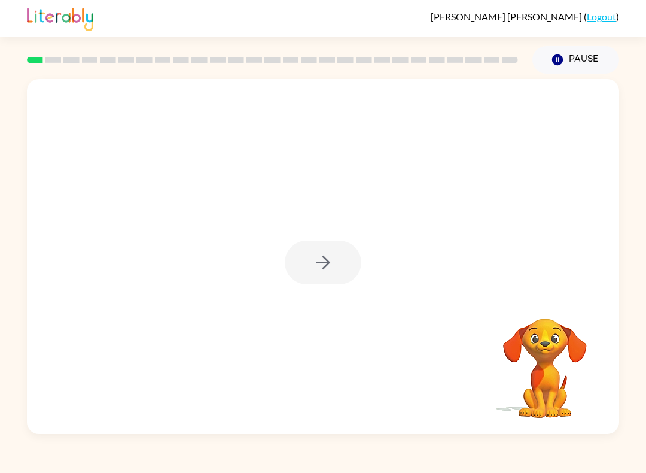
click at [335, 252] on div at bounding box center [323, 262] width 77 height 44
click at [325, 254] on icon "button" at bounding box center [323, 262] width 21 height 21
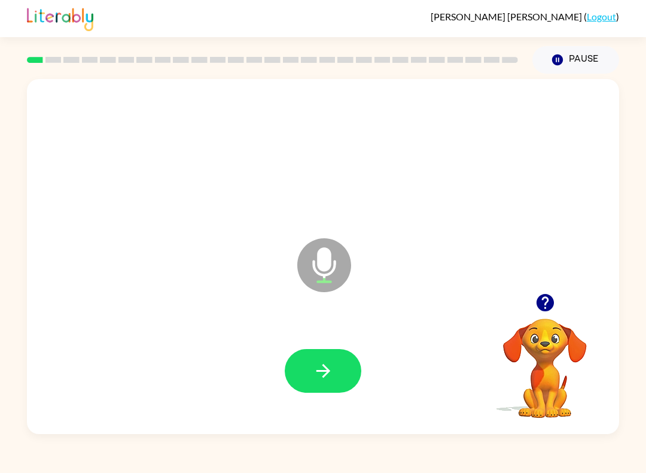
click at [340, 354] on button "button" at bounding box center [323, 371] width 77 height 44
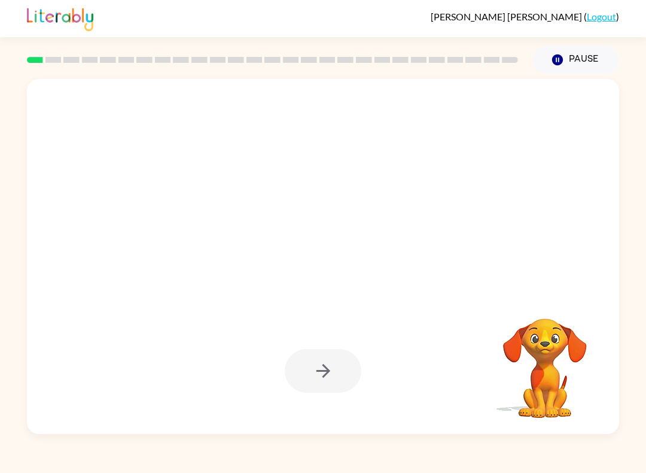
click at [311, 370] on div at bounding box center [323, 371] width 77 height 44
click at [314, 371] on div at bounding box center [323, 371] width 77 height 44
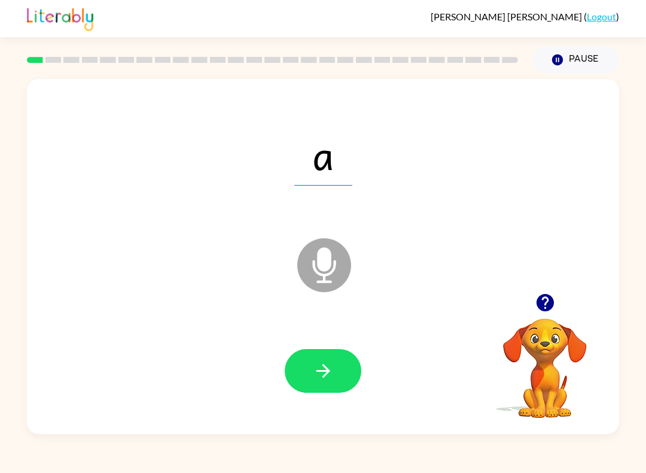
click at [336, 360] on button "button" at bounding box center [323, 371] width 77 height 44
click at [325, 368] on icon "button" at bounding box center [323, 371] width 14 height 14
click at [323, 371] on icon "button" at bounding box center [323, 371] width 14 height 14
click at [324, 353] on button "button" at bounding box center [323, 371] width 77 height 44
click at [341, 369] on button "button" at bounding box center [323, 371] width 77 height 44
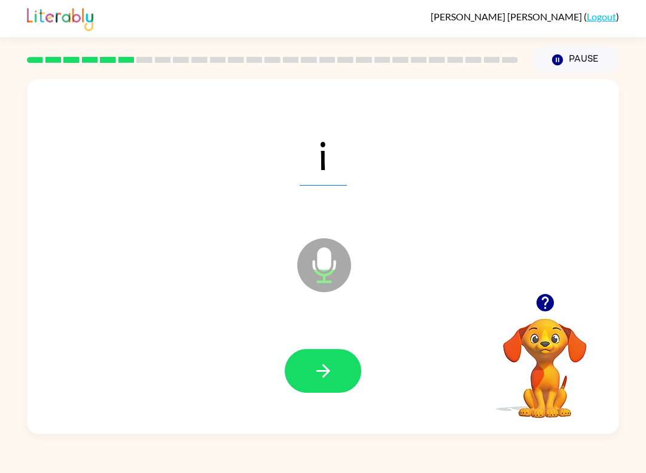
click at [323, 370] on icon "button" at bounding box center [323, 370] width 21 height 21
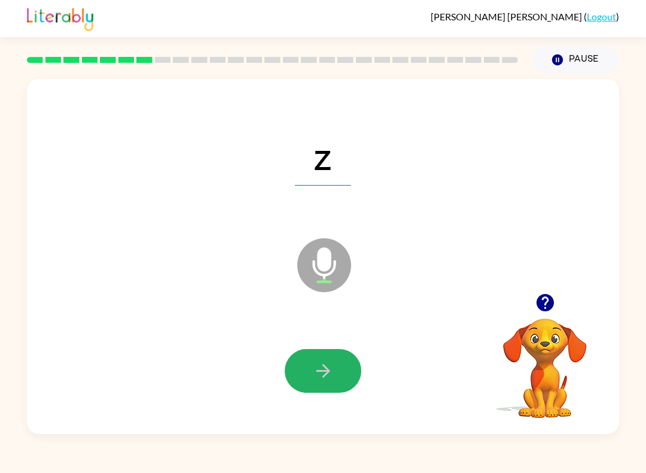
click at [342, 367] on button "button" at bounding box center [323, 371] width 77 height 44
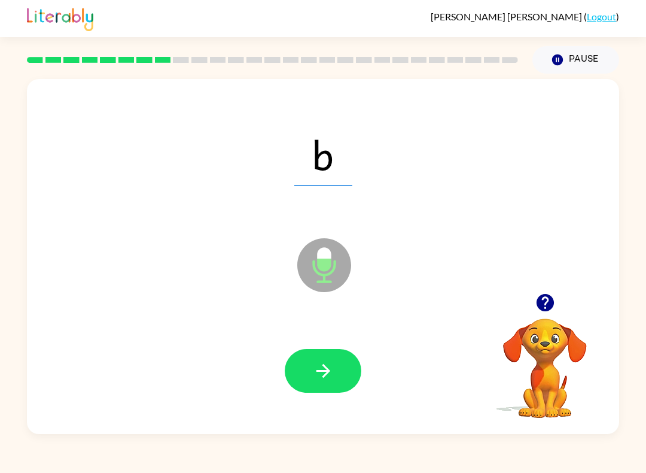
click at [587, 12] on link "Logout" at bounding box center [601, 16] width 29 height 11
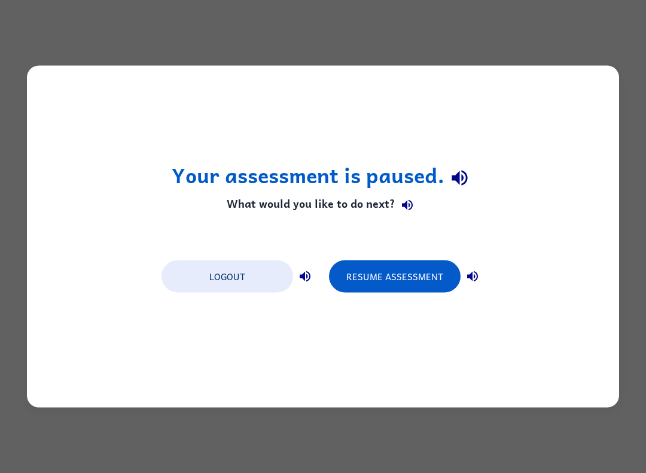
click at [212, 282] on button "Logout" at bounding box center [228, 276] width 132 height 32
